Goal: Task Accomplishment & Management: Manage account settings

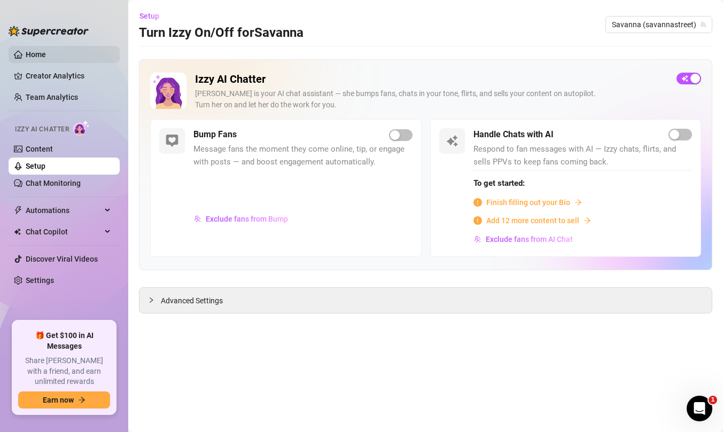
click at [42, 51] on link "Home" at bounding box center [36, 54] width 20 height 9
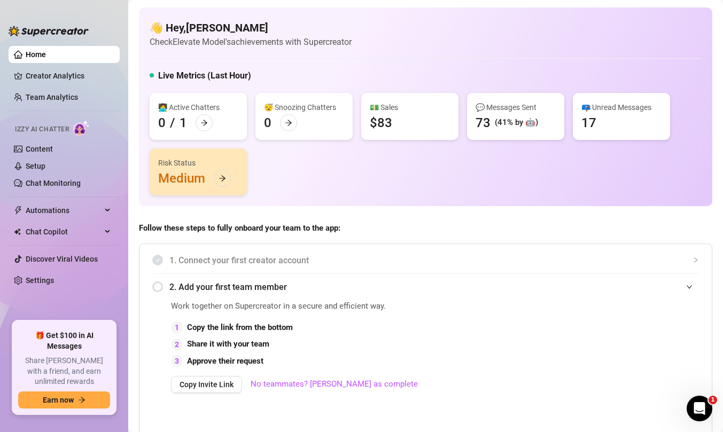
click at [158, 288] on div "2. Add your first team member" at bounding box center [425, 287] width 547 height 26
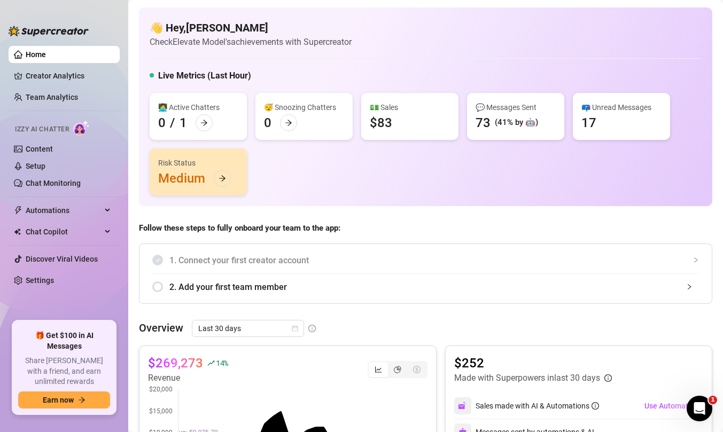
click at [160, 285] on div "2. Add your first team member" at bounding box center [425, 287] width 547 height 26
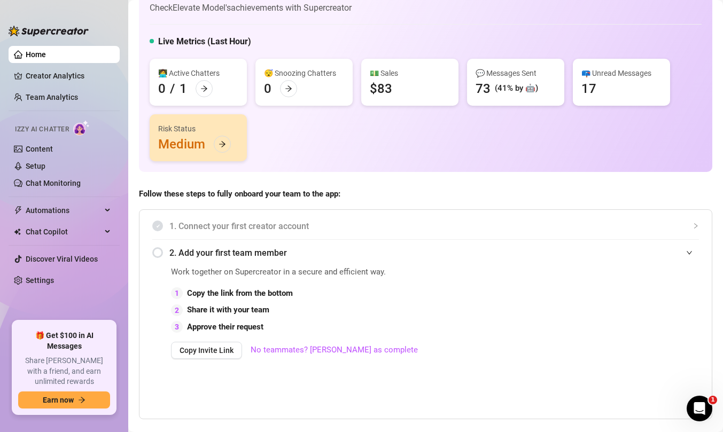
scroll to position [35, 0]
click at [217, 352] on span "Copy Invite Link" at bounding box center [207, 349] width 54 height 9
click at [304, 350] on link "1 Pending - check them →" at bounding box center [296, 349] width 91 height 10
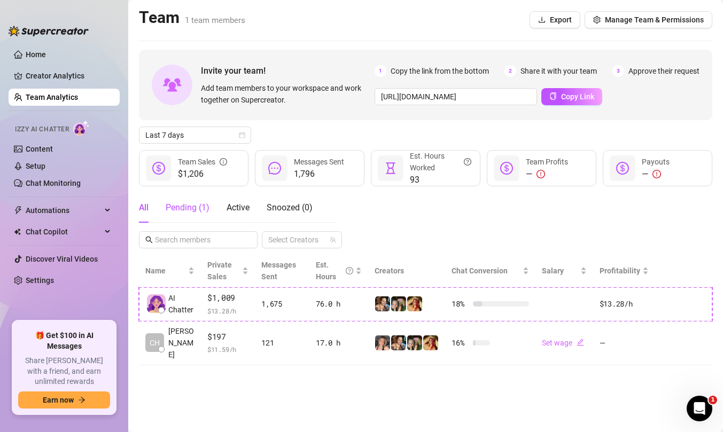
click at [189, 204] on div "Pending ( 1 )" at bounding box center [188, 207] width 44 height 13
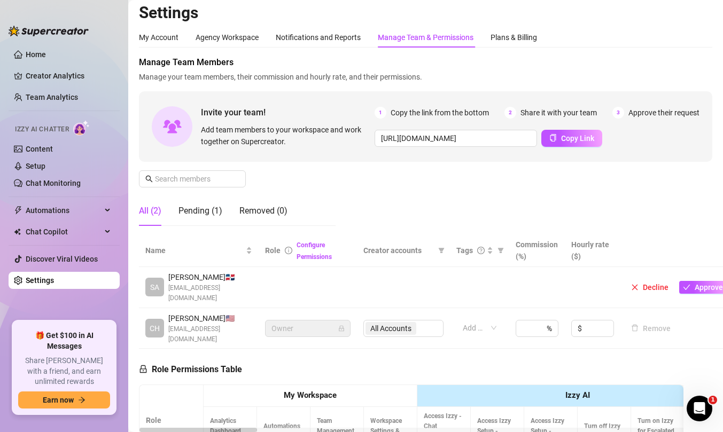
scroll to position [17, 0]
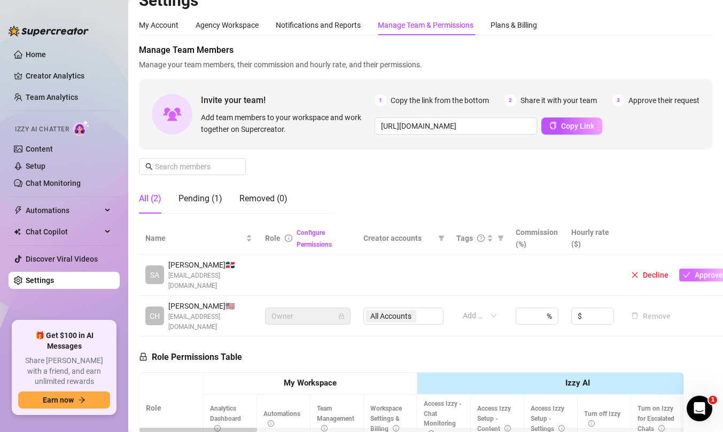
click at [703, 271] on span "Approve" at bounding box center [709, 275] width 28 height 9
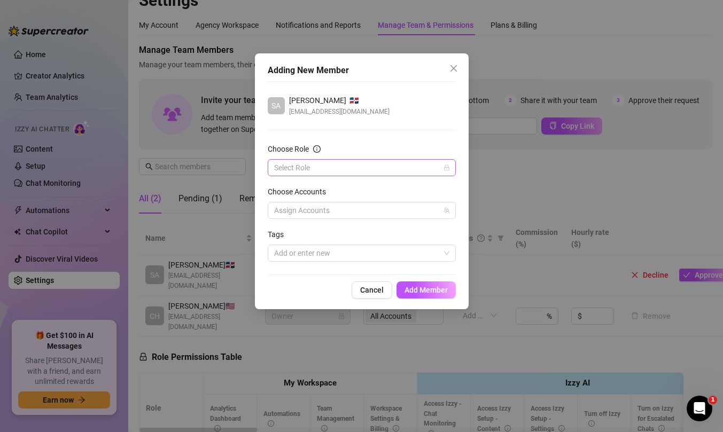
click at [343, 165] on input "Choose Role" at bounding box center [357, 168] width 166 height 16
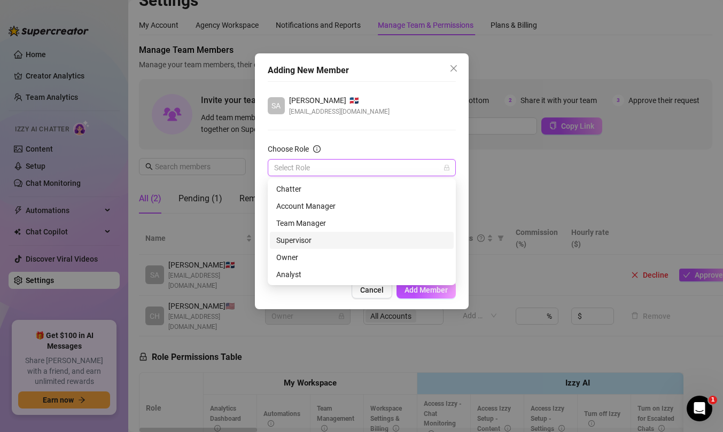
click at [322, 243] on div "Supervisor" at bounding box center [361, 241] width 171 height 12
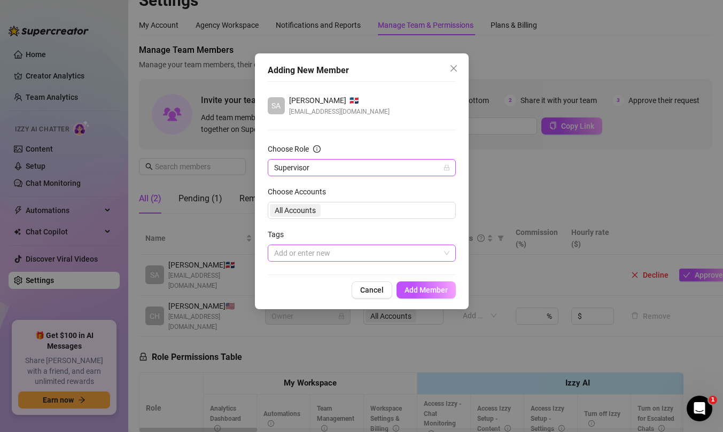
click at [313, 254] on div at bounding box center [356, 253] width 173 height 15
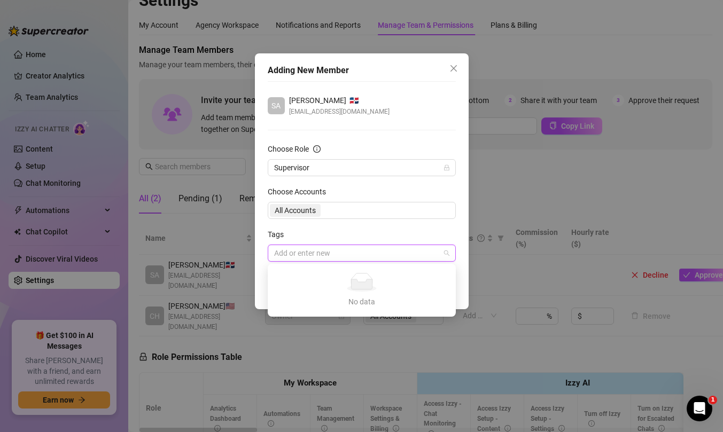
click at [313, 254] on div at bounding box center [356, 253] width 173 height 15
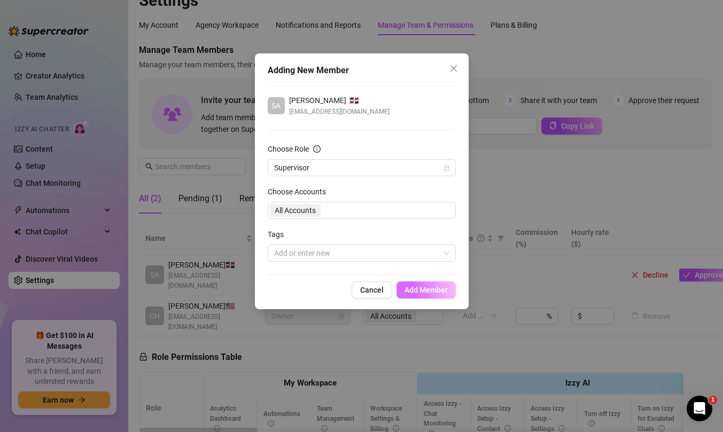
click at [430, 288] on span "Add Member" at bounding box center [425, 290] width 43 height 9
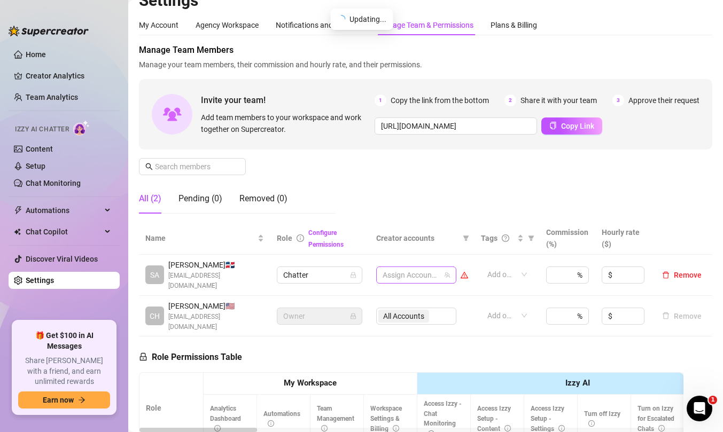
click at [410, 268] on div at bounding box center [410, 275] width 65 height 15
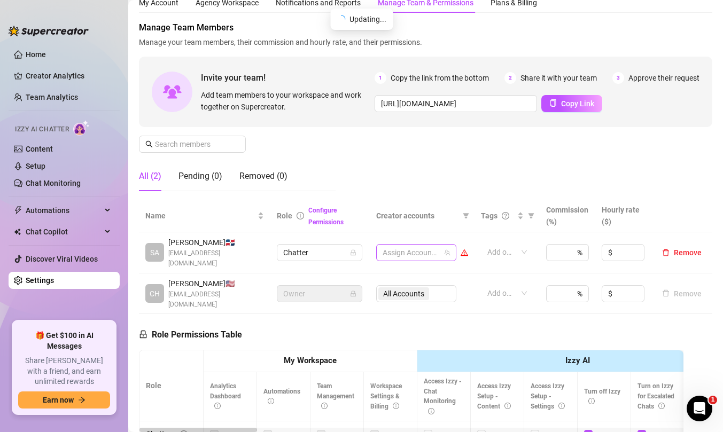
click at [410, 250] on div at bounding box center [410, 252] width 65 height 15
click at [404, 245] on div at bounding box center [410, 252] width 65 height 15
type input "a"
click at [400, 245] on div "a a" at bounding box center [410, 252] width 65 height 15
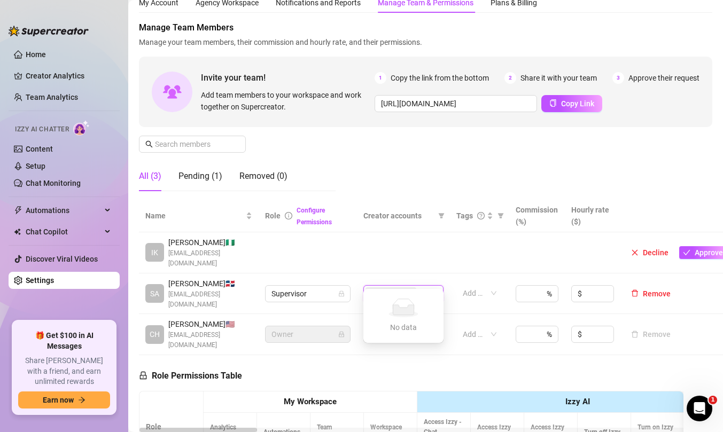
type input "a"
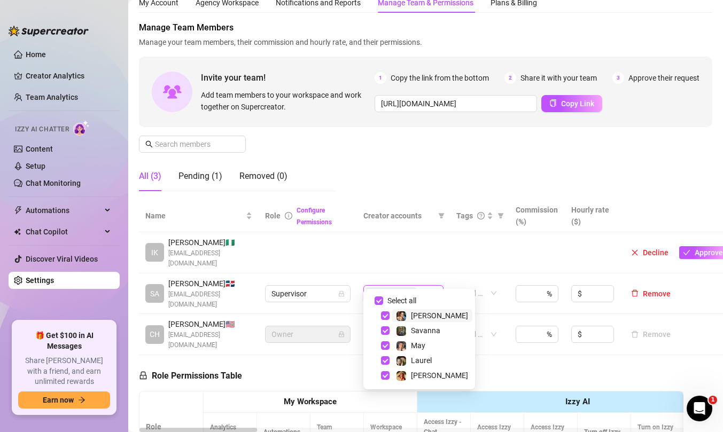
click at [415, 245] on td at bounding box center [403, 252] width 93 height 41
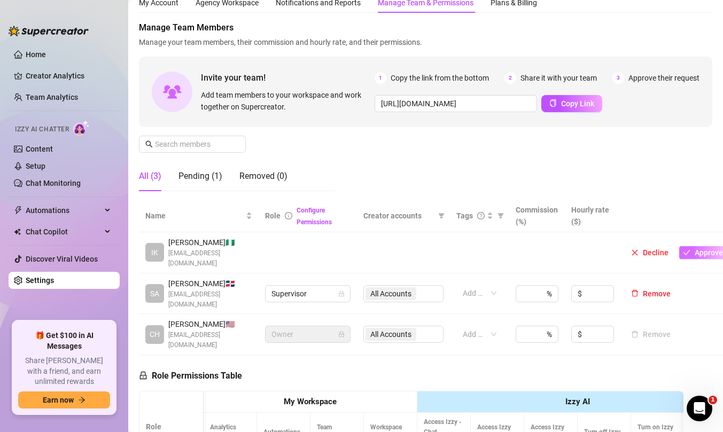
scroll to position [178, 0]
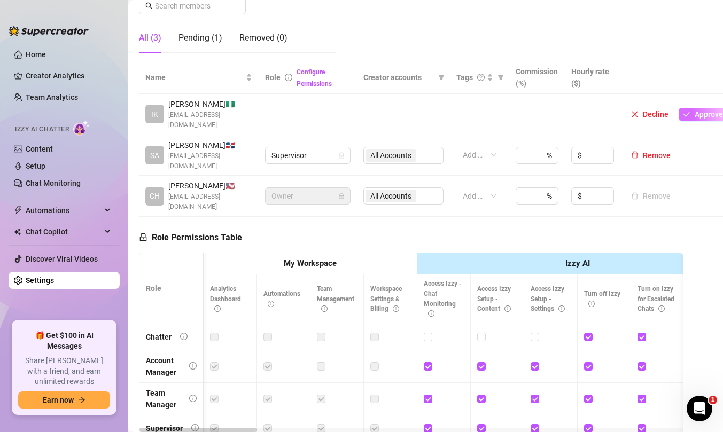
click at [700, 110] on span "Approve" at bounding box center [709, 114] width 28 height 9
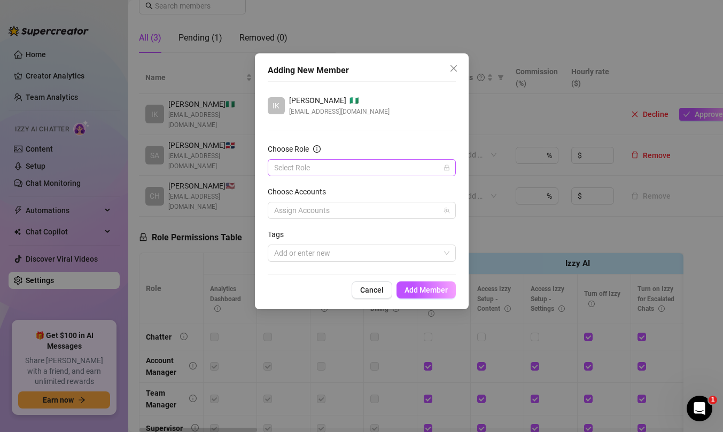
click at [313, 172] on input "Choose Role" at bounding box center [357, 168] width 166 height 16
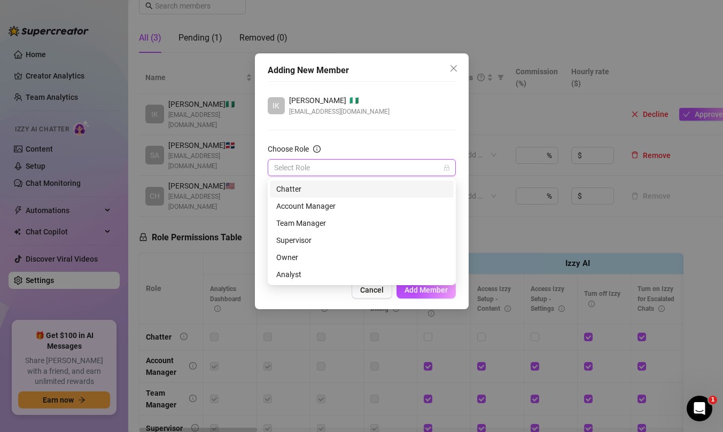
click at [311, 191] on div "Chatter" at bounding box center [361, 189] width 171 height 12
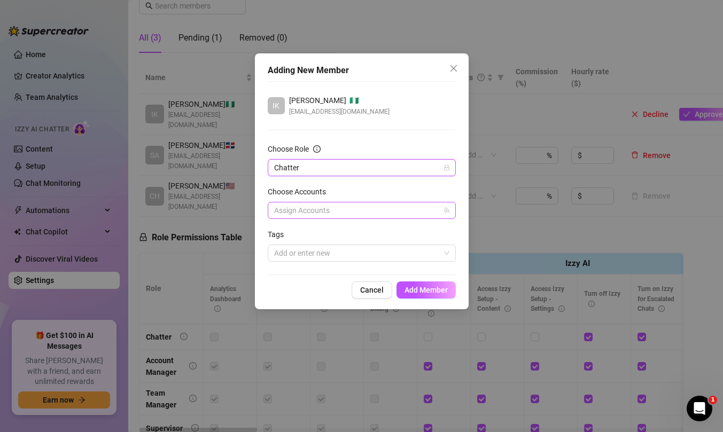
click at [320, 219] on div "Assign Accounts" at bounding box center [362, 210] width 188 height 17
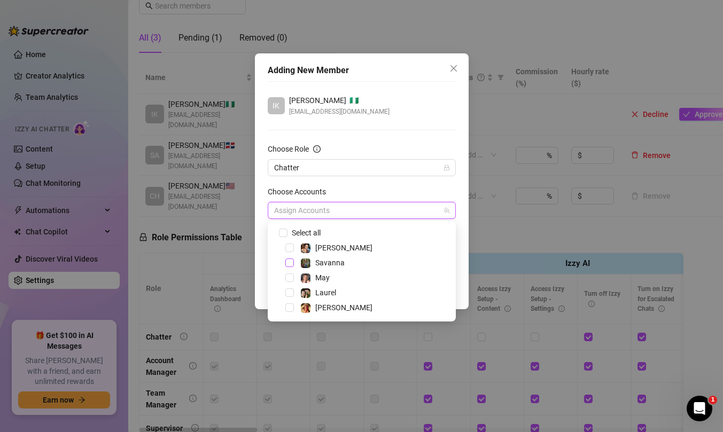
click at [290, 263] on span "Select tree node" at bounding box center [289, 263] width 9 height 9
click at [290, 296] on span "Select tree node" at bounding box center [289, 293] width 9 height 9
click at [290, 310] on span "Select tree node" at bounding box center [289, 307] width 9 height 9
click at [385, 188] on div "Choose Accounts" at bounding box center [362, 194] width 188 height 16
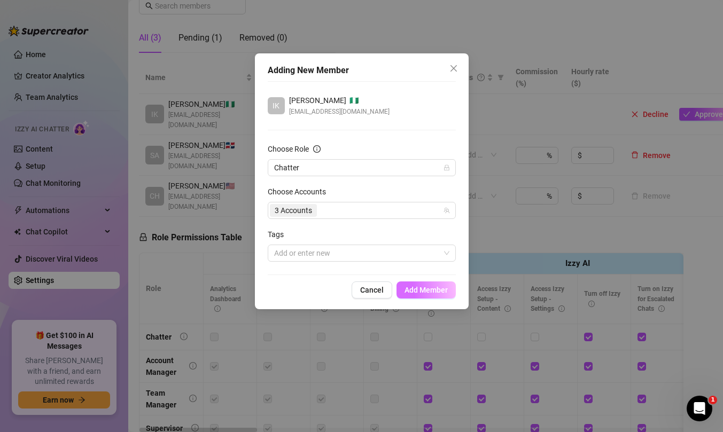
click at [437, 290] on span "Add Member" at bounding box center [425, 290] width 43 height 9
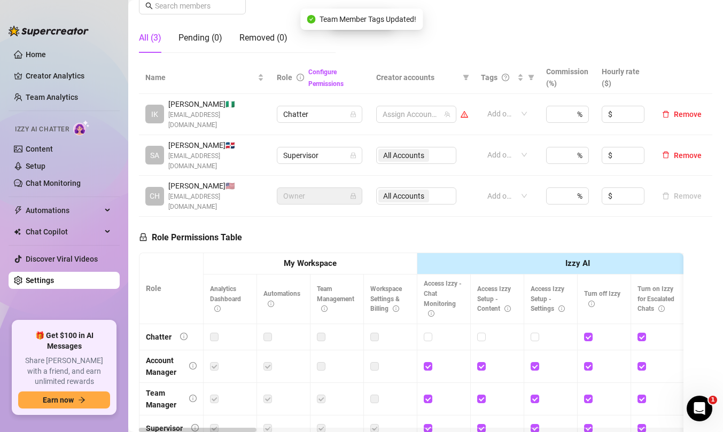
scroll to position [202, 0]
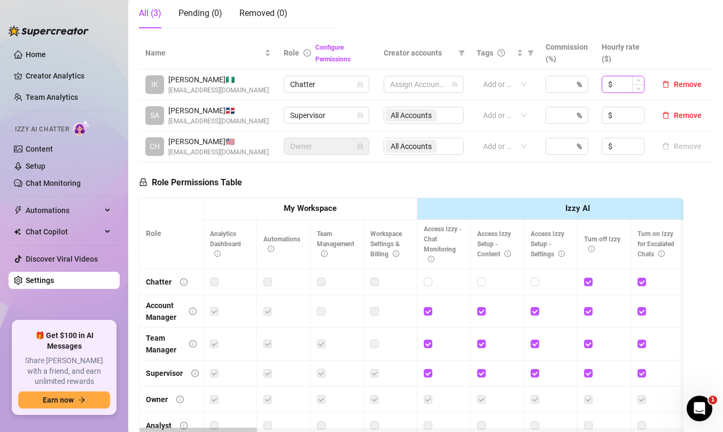
click at [624, 82] on input at bounding box center [628, 84] width 29 height 16
type input "5"
click at [667, 50] on th at bounding box center [681, 53] width 61 height 33
click at [510, 180] on div "Role Permissions Table Role My Workspace Izzy AI OnlyFans Side Menu OnlyFans Ch…" at bounding box center [411, 316] width 544 height 308
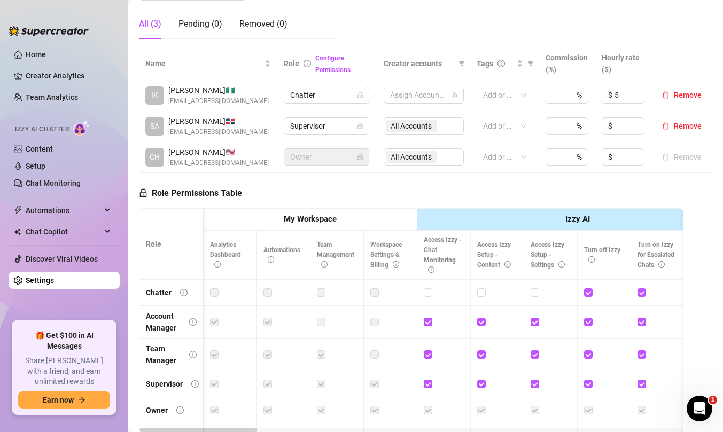
scroll to position [0, 4]
